Goal: Contribute content: Add original content to the website for others to see

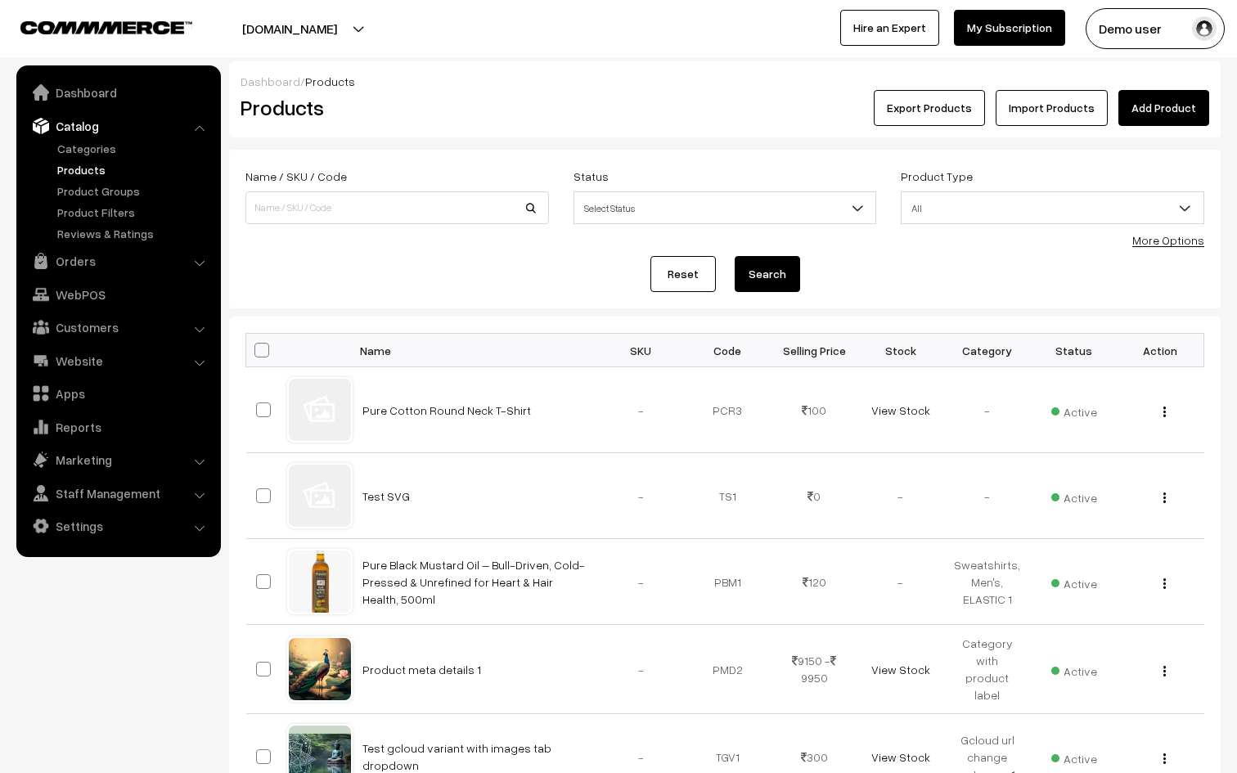
click at [1158, 104] on link "Add Product" at bounding box center [1163, 108] width 91 height 36
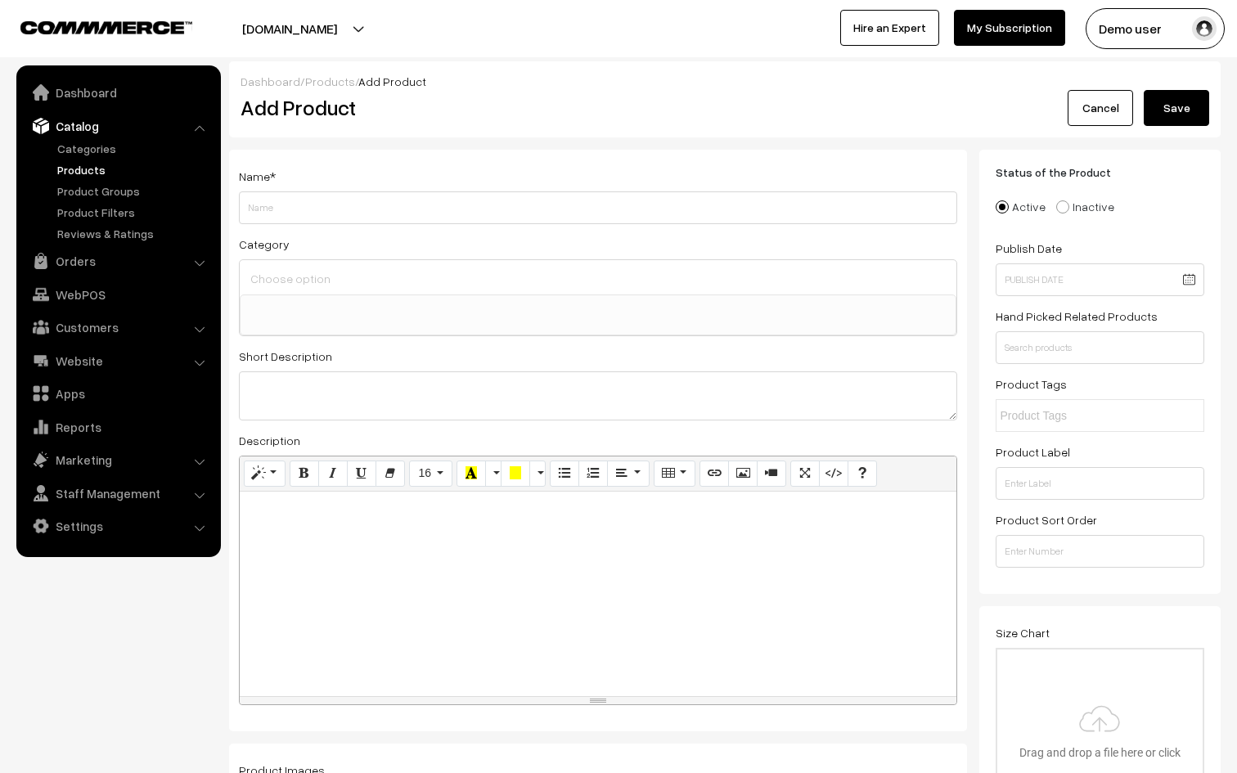
select select
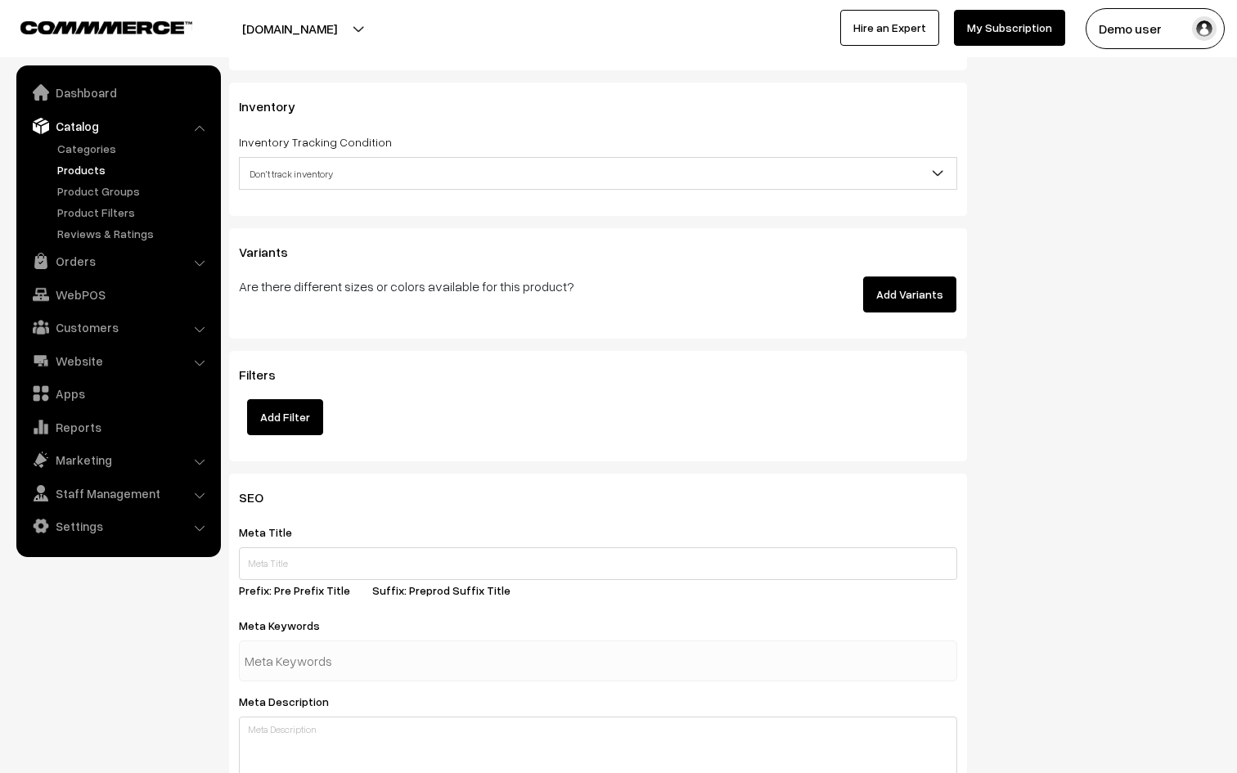
scroll to position [1794, 0]
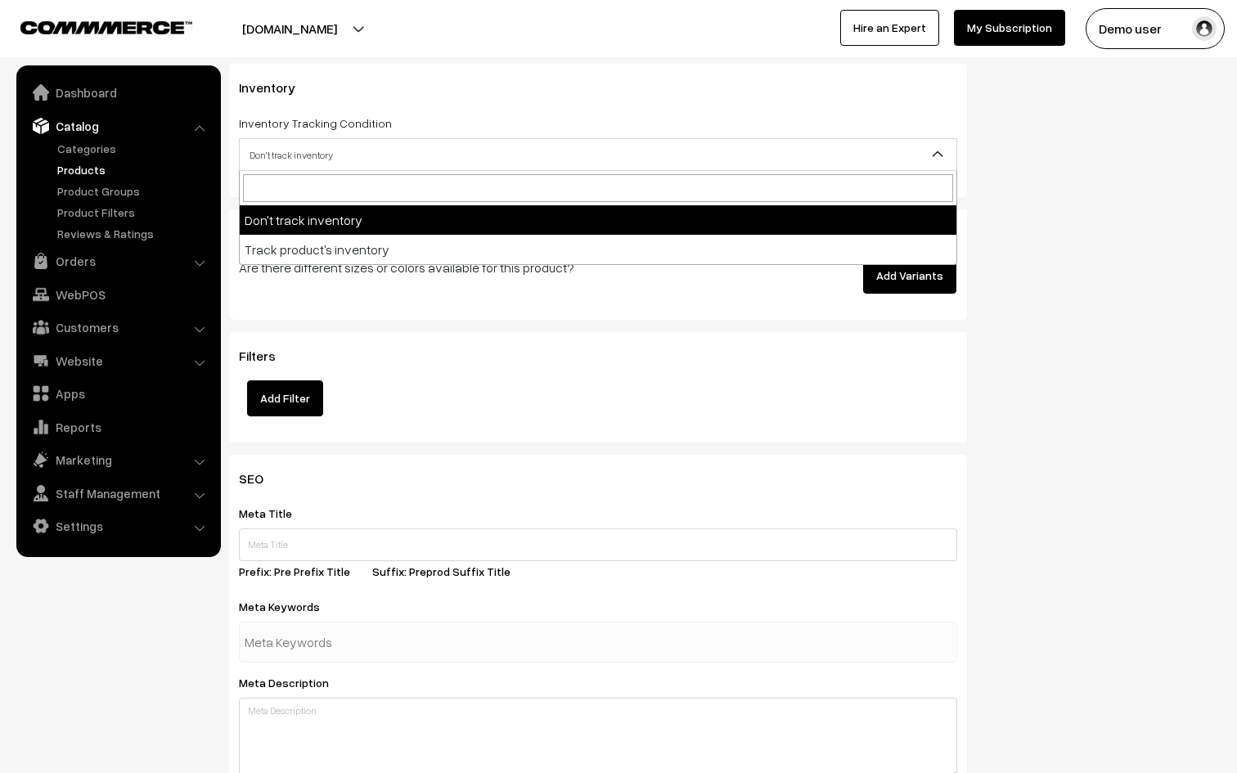
click at [587, 156] on span "Don't track inventory" at bounding box center [598, 155] width 716 height 29
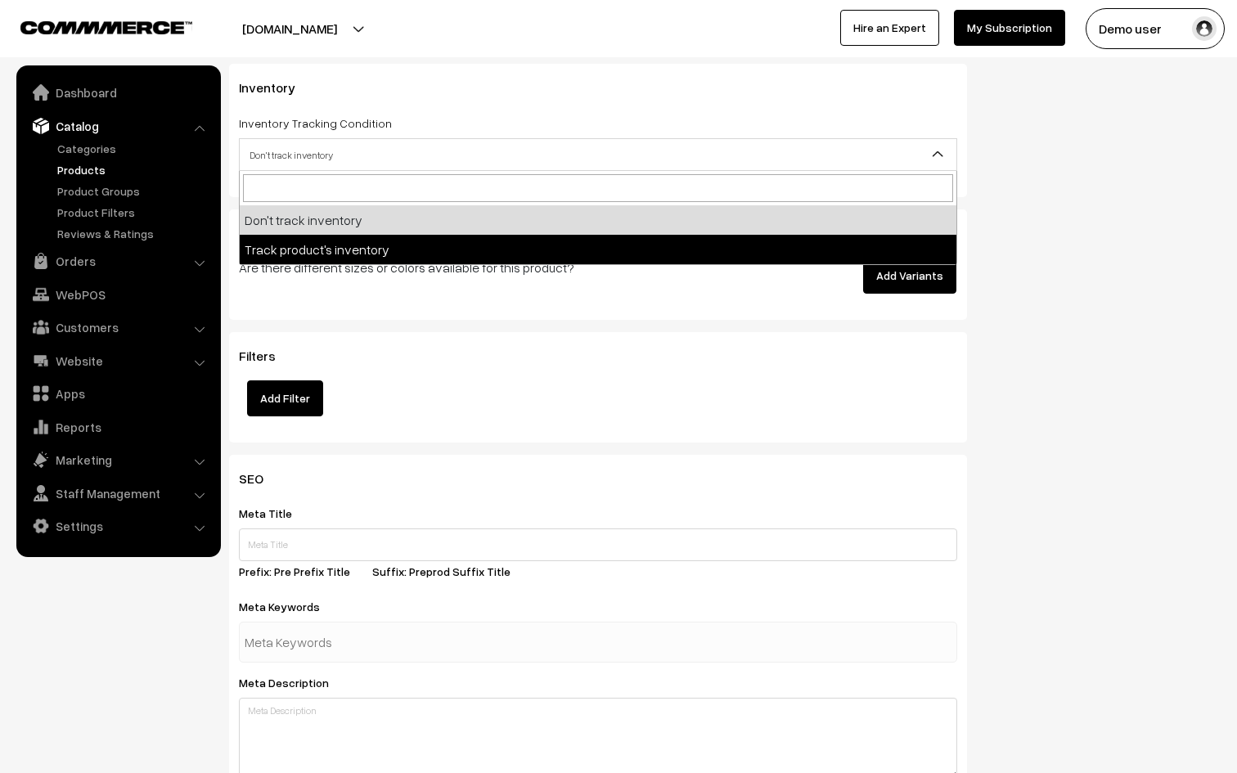
click at [514, 342] on div "Filters Add Filter" at bounding box center [598, 387] width 738 height 110
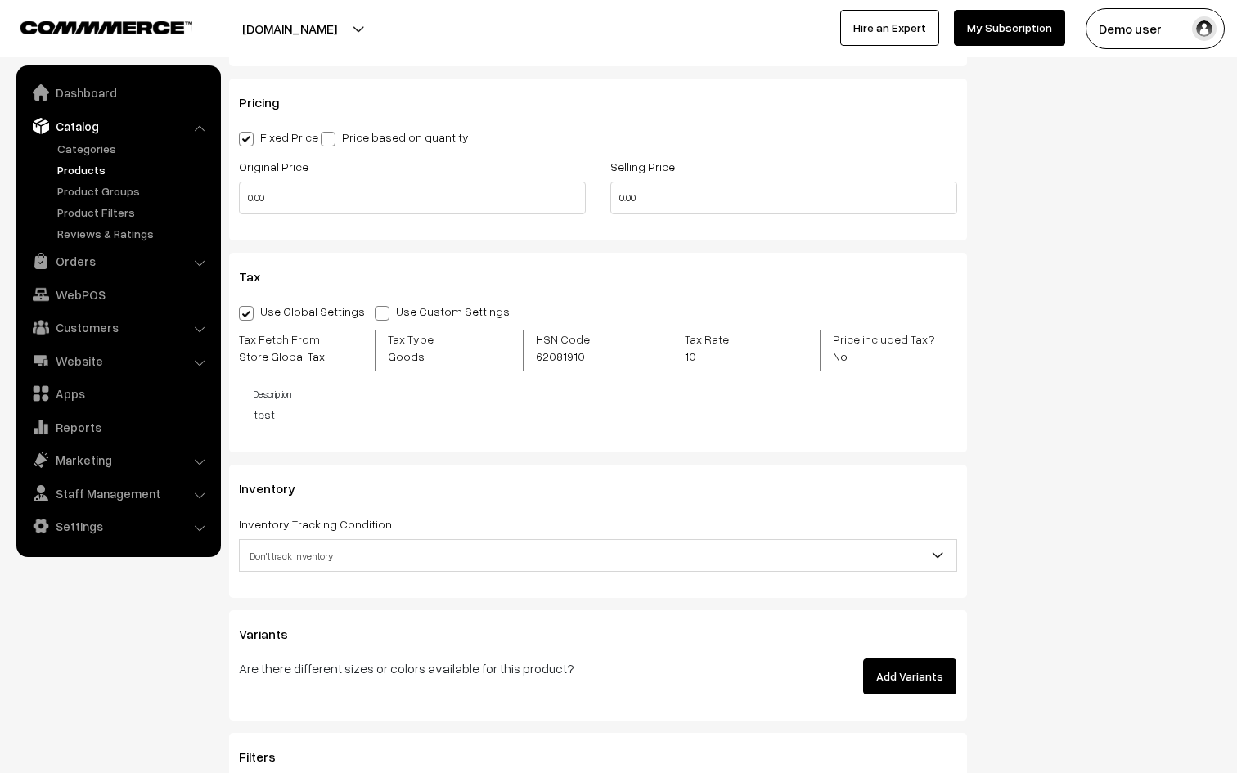
scroll to position [1345, 0]
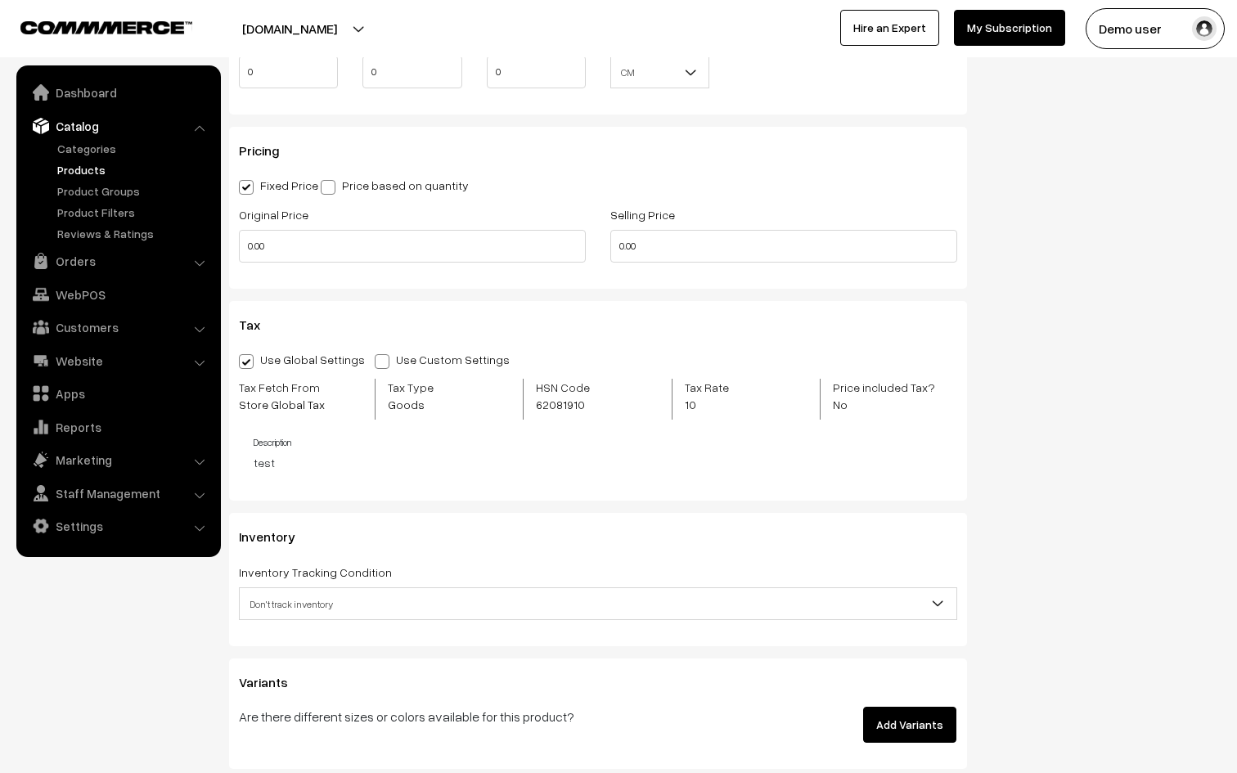
click at [375, 357] on span at bounding box center [382, 361] width 15 height 15
click at [375, 357] on input "Use Custom Settings" at bounding box center [380, 358] width 11 height 11
radio input "true"
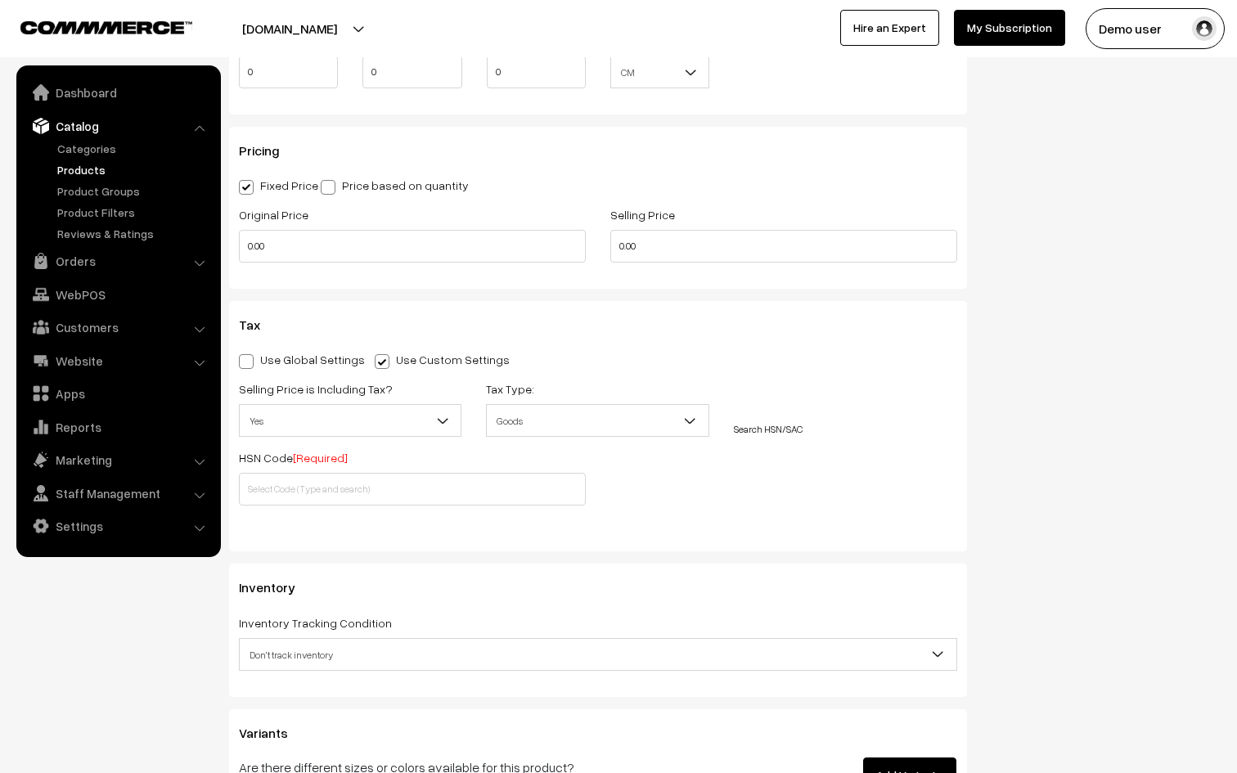
click at [744, 424] on link "Search HSN/SAC" at bounding box center [768, 429] width 69 height 12
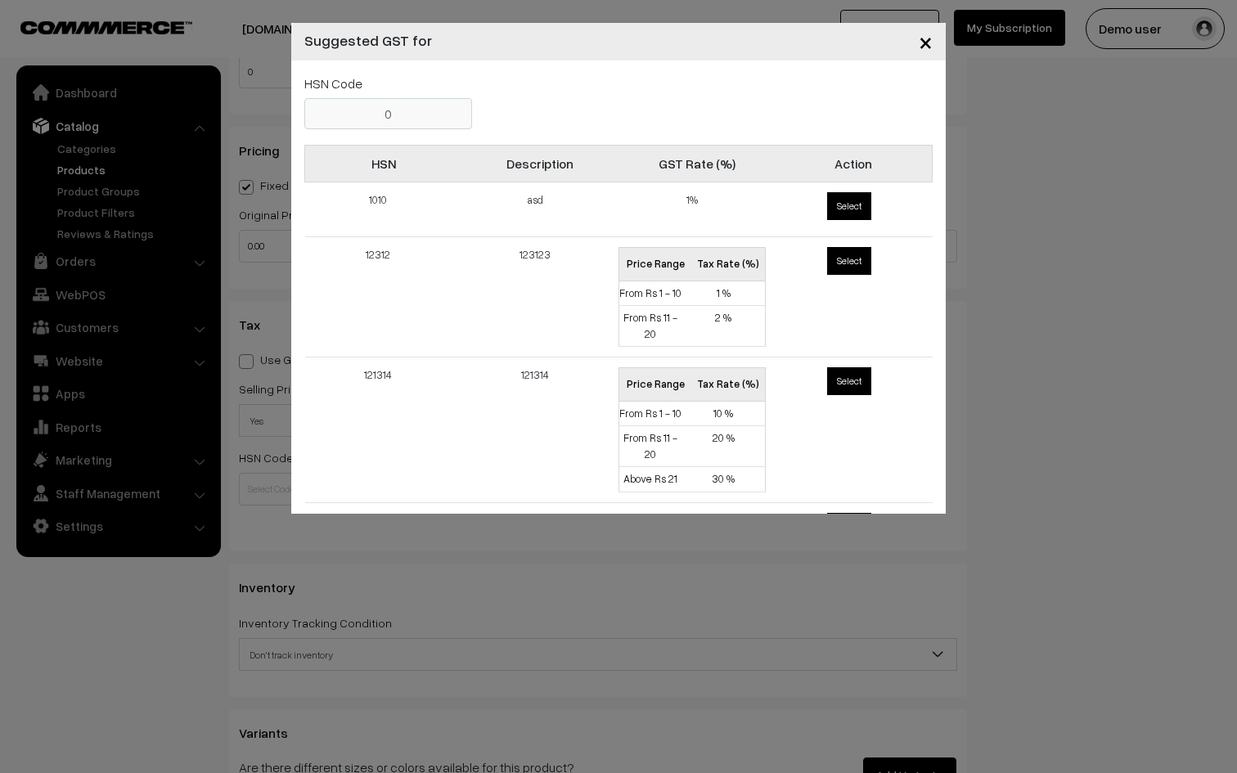
click at [839, 208] on span "Select" at bounding box center [849, 206] width 44 height 28
click at [829, 195] on input "Select" at bounding box center [824, 189] width 11 height 11
radio input "true"
type input "1010"
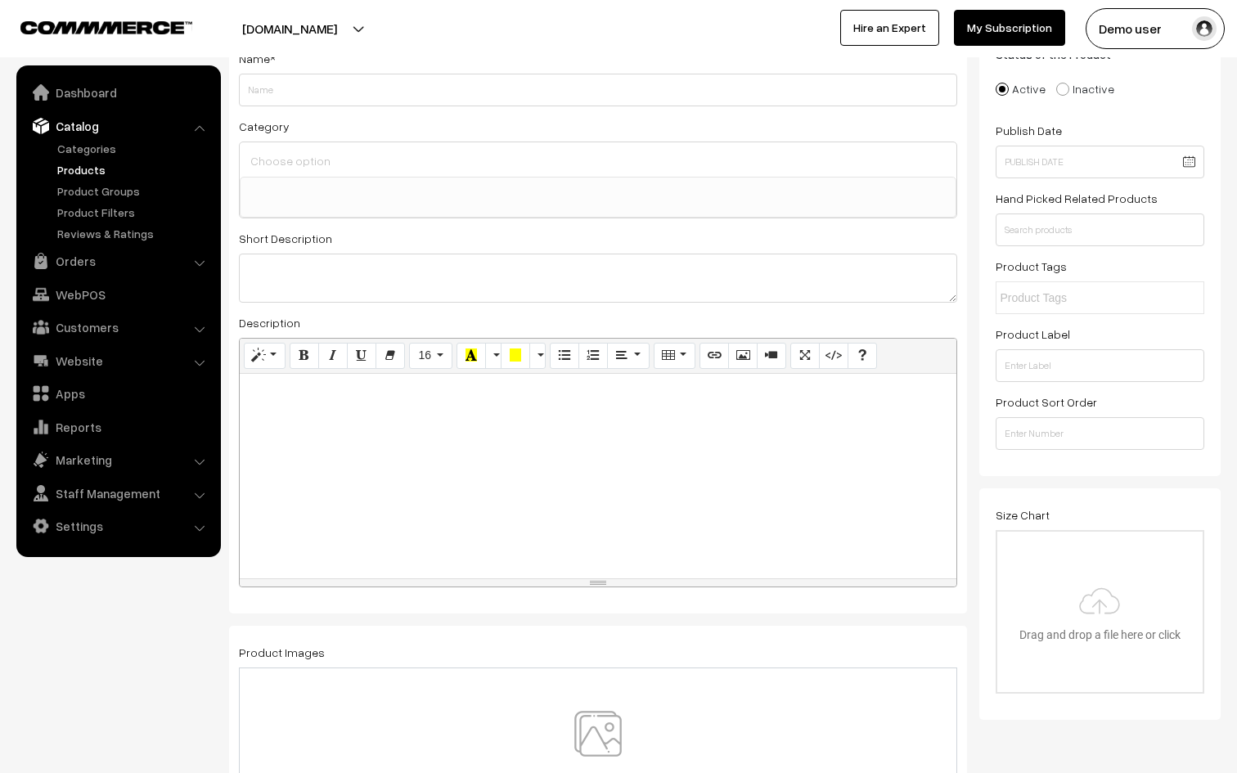
scroll to position [0, 0]
